Goal: Find specific page/section: Find specific page/section

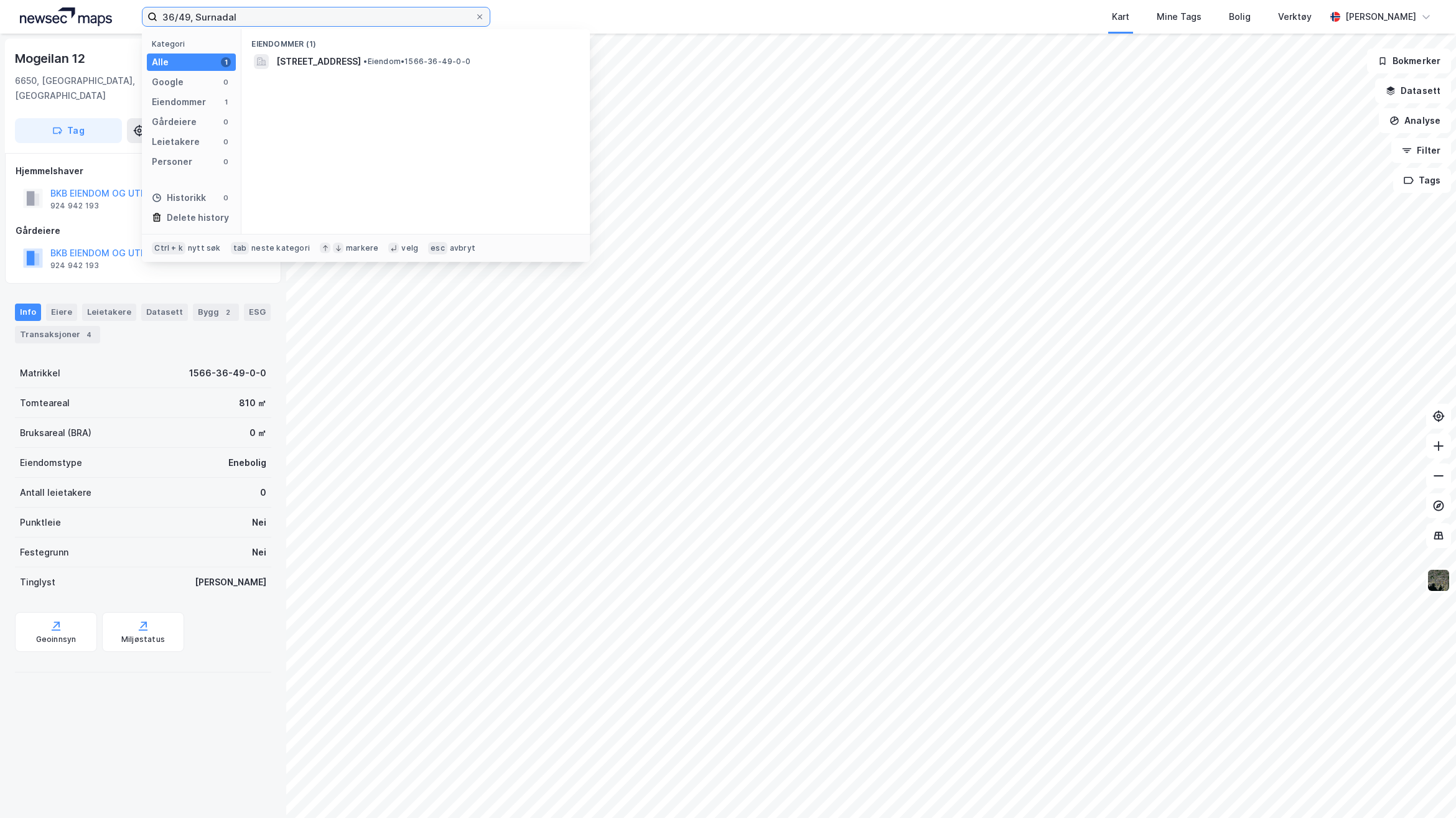
drag, startPoint x: 245, startPoint y: 16, endPoint x: -42, endPoint y: 23, distance: 287.1
click at [0, 23] on html "36/49, Surnadal Kategori Alle 1 Google 0 Eiendommer 1 Gårdeiere 0 Leietakere 0 …" at bounding box center [728, 409] width 1456 height 818
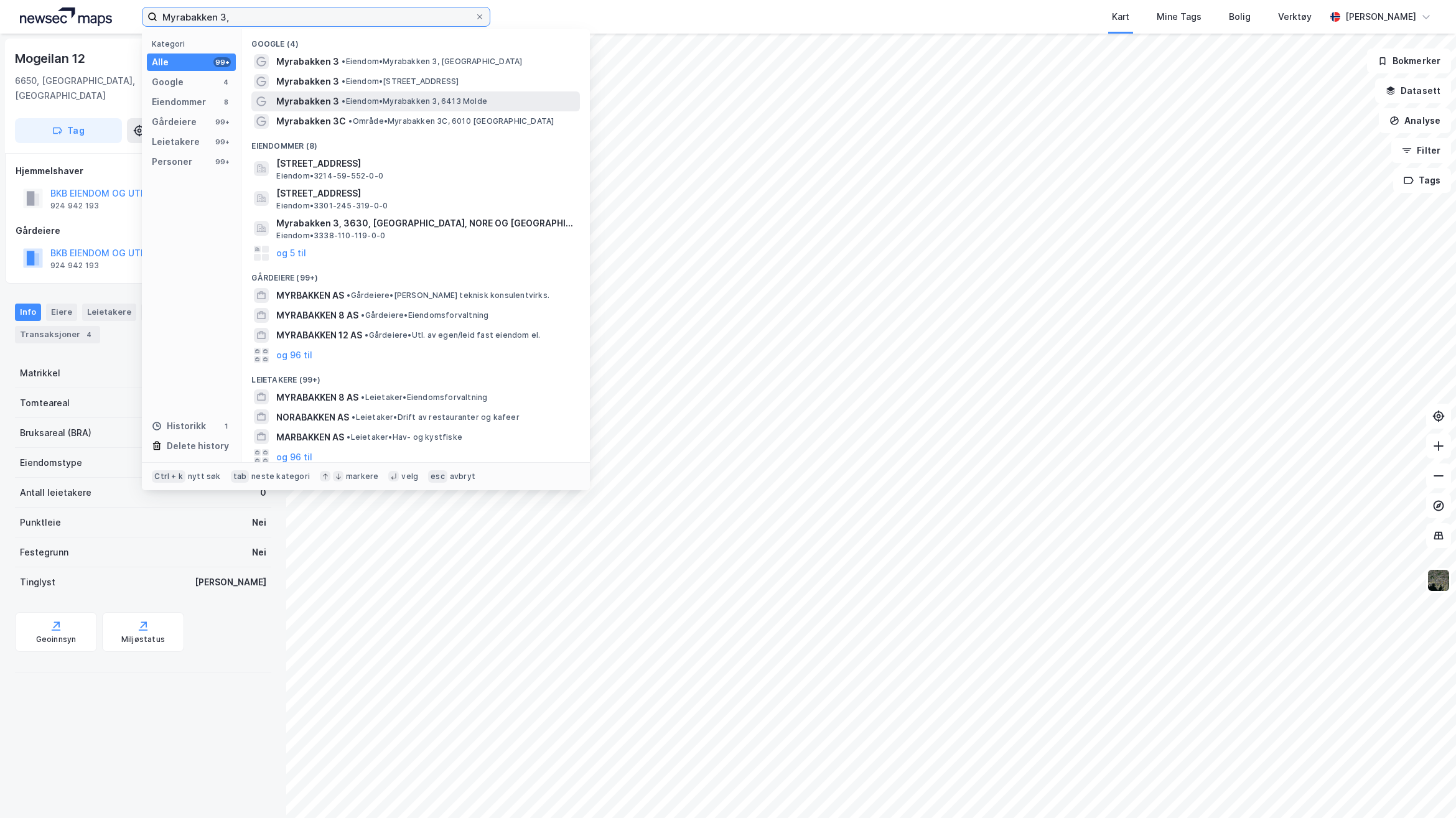
type input "Myrabakken 3,"
click at [399, 97] on span "• Eiendom • [STREET_ADDRESS]" at bounding box center [414, 101] width 146 height 10
